Goal: Information Seeking & Learning: Find specific fact

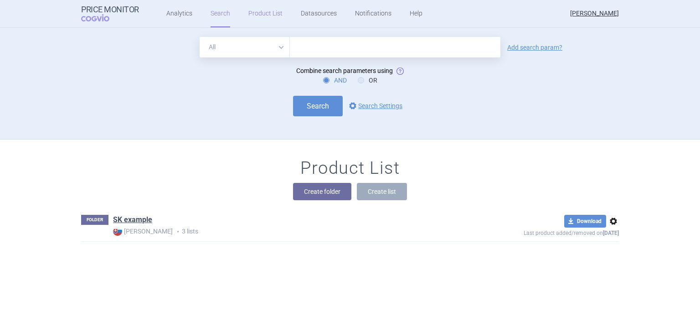
click at [250, 15] on link "Product List" at bounding box center [266, 13] width 34 height 27
click at [254, 48] on select "All Brand Name ATC Company Active Substance Country Newer than" at bounding box center [245, 47] width 90 height 21
select select "atc"
click at [200, 37] on select "All Brand Name ATC Company Active Substance Country Newer than" at bounding box center [245, 47] width 90 height 21
click at [292, 44] on input "text" at bounding box center [395, 47] width 211 height 21
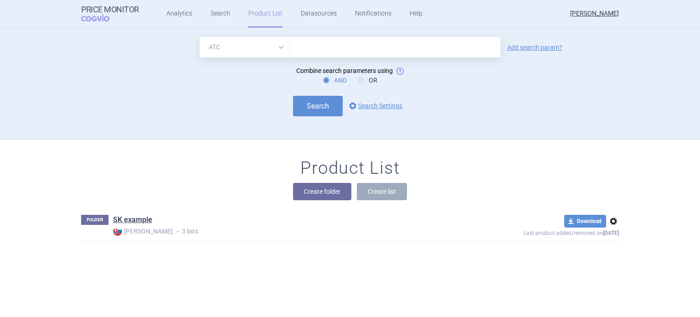
paste input "L01ED01"
type input "L01ED01"
click at [317, 110] on button "Search" at bounding box center [318, 106] width 50 height 21
select select "atc"
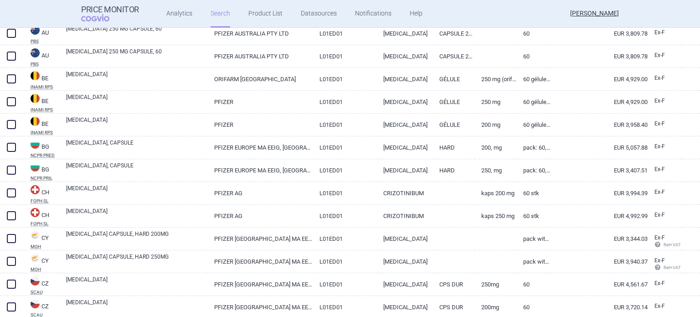
scroll to position [410, 0]
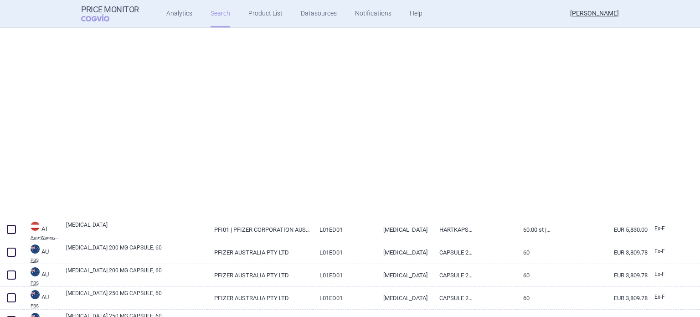
select select "atc"
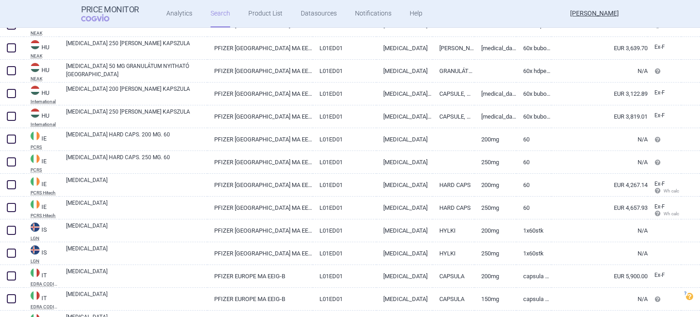
scroll to position [2119, 0]
